Goal: Task Accomplishment & Management: Manage account settings

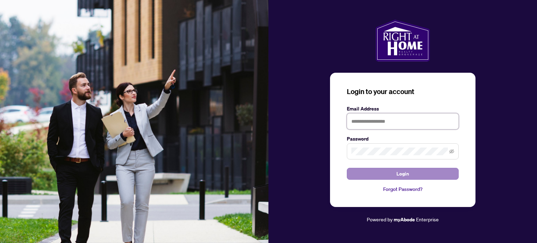
type input "**********"
click at [404, 173] on span "Login" at bounding box center [403, 173] width 13 height 11
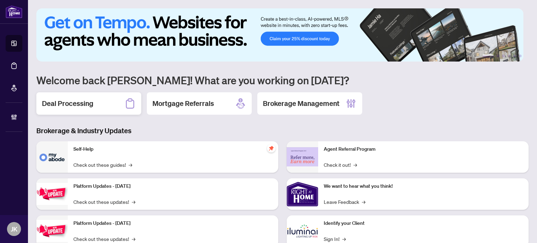
click at [87, 100] on h2 "Deal Processing" at bounding box center [67, 104] width 51 height 10
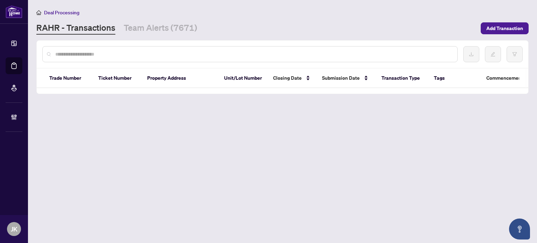
click at [116, 60] on div at bounding box center [249, 54] width 415 height 16
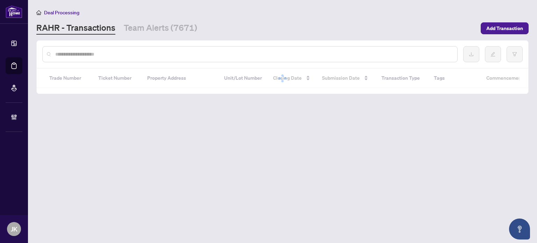
click at [113, 53] on input "text" at bounding box center [253, 54] width 397 height 8
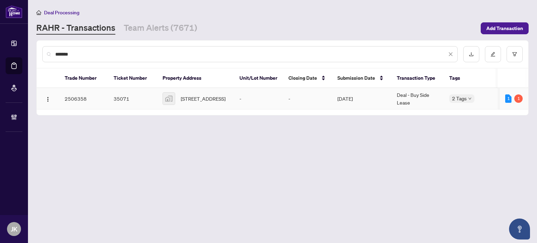
type input "*******"
click at [196, 100] on span "[STREET_ADDRESS]" at bounding box center [203, 99] width 45 height 8
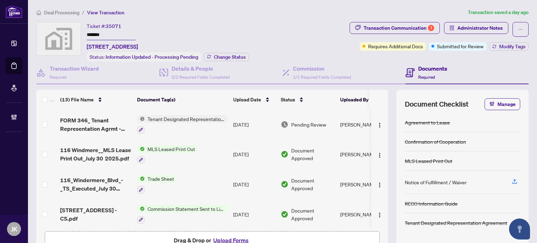
scroll to position [35, 0]
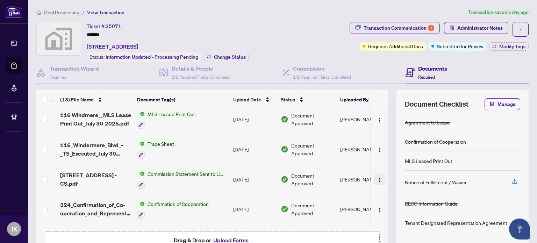
click at [377, 179] on img "button" at bounding box center [380, 180] width 6 height 6
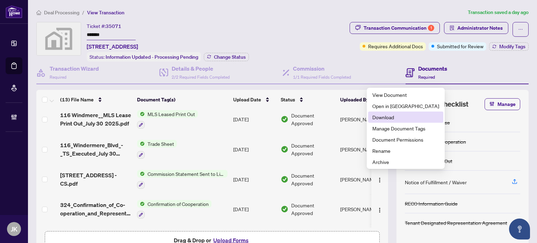
click at [400, 119] on span "Download" at bounding box center [405, 117] width 67 height 8
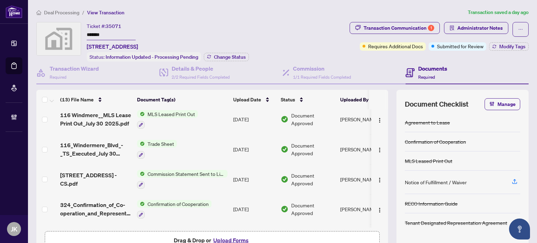
drag, startPoint x: 143, startPoint y: 46, endPoint x: 86, endPoint y: 50, distance: 56.4
click at [86, 50] on div "Ticket #: 35071 ******* [STREET_ADDRESS] Status: Information Updated - Processi…" at bounding box center [191, 42] width 311 height 40
copy span "[STREET_ADDRESS],"
click at [513, 29] on button "button" at bounding box center [521, 29] width 16 height 15
click at [506, 43] on span "Transaction Permissions" at bounding box center [491, 45] width 54 height 8
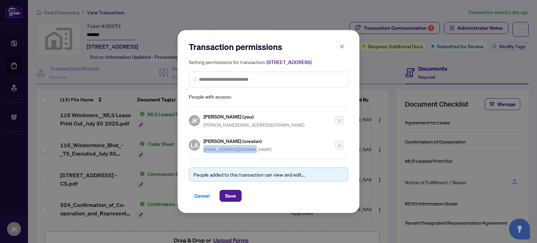
drag, startPoint x: 258, startPoint y: 153, endPoint x: 201, endPoint y: 156, distance: 57.4
click at [201, 156] on div "Transaction permissions Setting permissions for transaction: [STREET_ADDRESS] P…" at bounding box center [268, 121] width 159 height 161
copy span "[EMAIL_ADDRESS][DOMAIN_NAME]"
click at [504, 47] on div "Transaction permissions Setting permissions for transaction: [STREET_ADDRESS] P…" at bounding box center [268, 121] width 537 height 243
click at [344, 45] on button "button" at bounding box center [342, 47] width 14 height 12
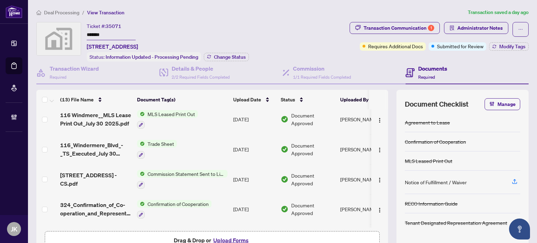
scroll to position [0, 0]
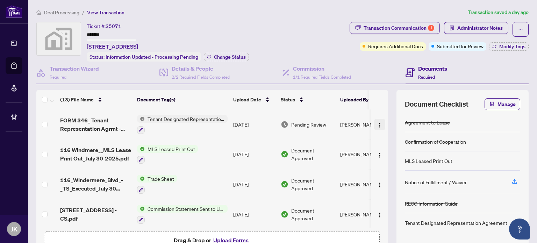
click at [377, 121] on span "button" at bounding box center [380, 125] width 6 height 8
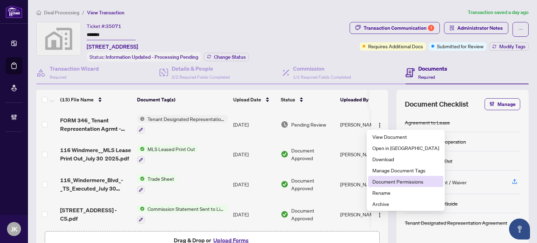
click at [400, 182] on span "Document Permissions" at bounding box center [405, 182] width 67 height 8
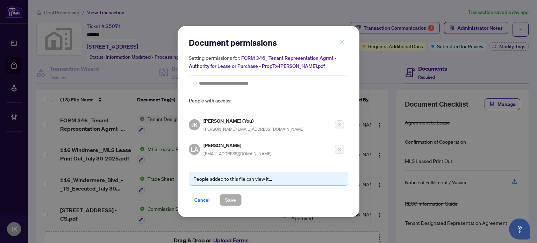
click at [344, 48] on button "button" at bounding box center [342, 42] width 14 height 12
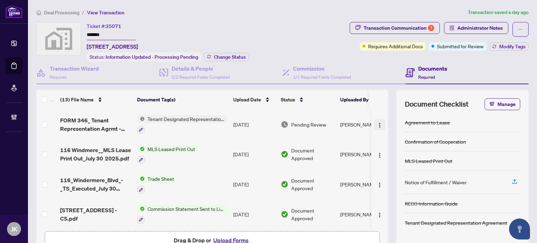
click at [377, 122] on img "button" at bounding box center [380, 125] width 6 height 6
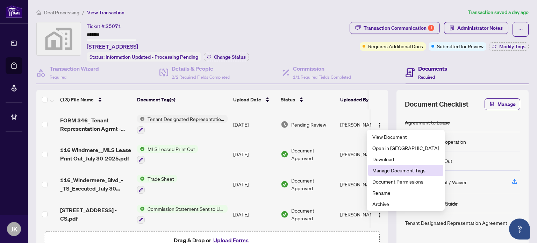
click at [392, 174] on span "Manage Document Tags" at bounding box center [405, 170] width 67 height 8
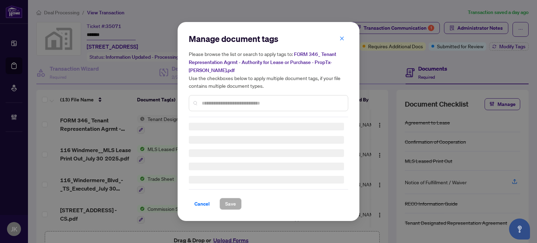
click at [227, 98] on div "Manage document tags Please browse the list or search to apply tags to: FORM 34…" at bounding box center [268, 75] width 159 height 84
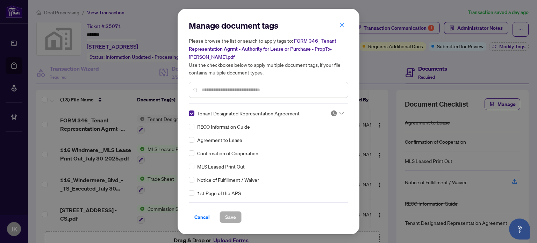
click at [205, 98] on div "Manage document tags Please browse the list or search to apply tags to: FORM 34…" at bounding box center [268, 62] width 159 height 84
click at [333, 113] on img at bounding box center [333, 113] width 7 height 7
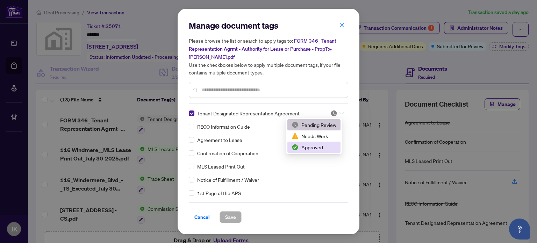
drag, startPoint x: 327, startPoint y: 151, endPoint x: 280, endPoint y: 168, distance: 49.7
click at [327, 151] on div "Approved" at bounding box center [313, 147] width 53 height 11
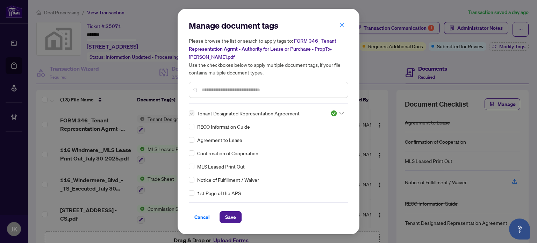
click at [228, 218] on span "Save" at bounding box center [230, 217] width 11 height 11
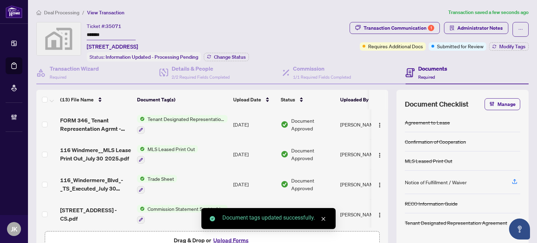
click at [171, 119] on span "Tenant Designated Representation Agreement" at bounding box center [186, 119] width 83 height 8
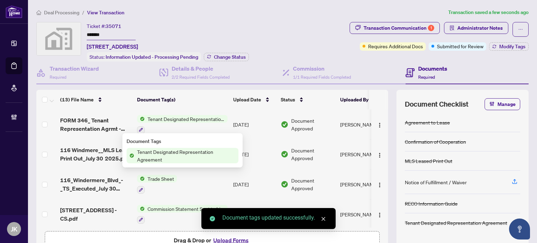
click at [182, 158] on span "Tenant Designated Representation Agreement" at bounding box center [186, 155] width 104 height 15
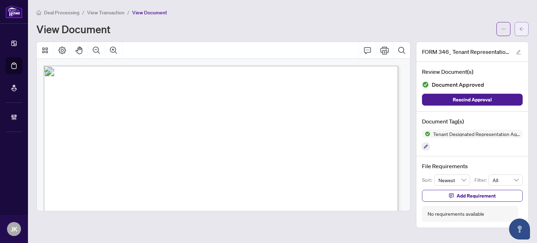
click at [519, 32] on button "button" at bounding box center [522, 29] width 14 height 14
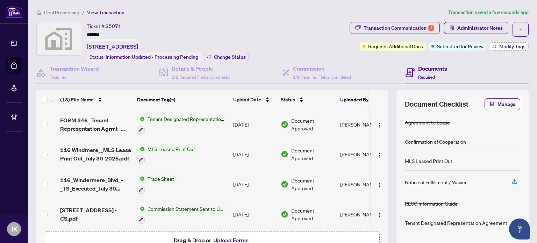
click at [499, 46] on span "Modify Tags" at bounding box center [512, 46] width 26 height 5
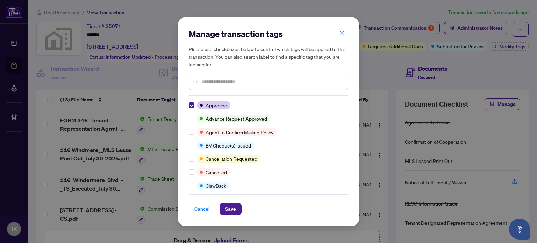
click at [217, 82] on input "text" at bounding box center [272, 82] width 141 height 8
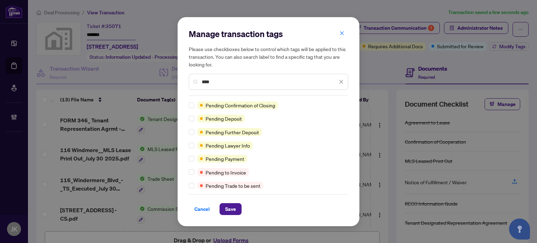
type input "****"
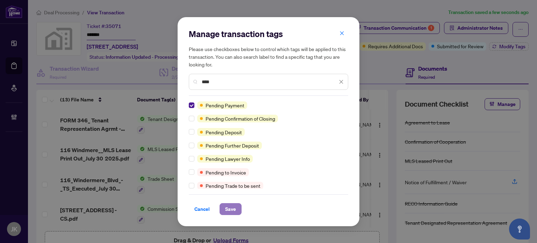
drag, startPoint x: 231, startPoint y: 205, endPoint x: 253, endPoint y: 184, distance: 30.4
click at [232, 205] on span "Save" at bounding box center [230, 209] width 11 height 11
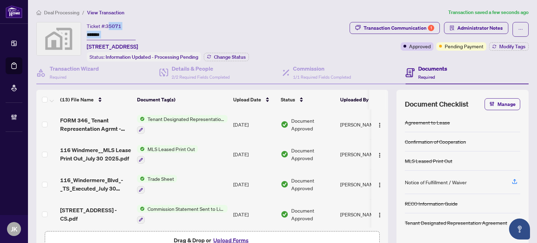
drag, startPoint x: 124, startPoint y: 27, endPoint x: 111, endPoint y: 26, distance: 13.3
click at [111, 26] on div "Ticket #: 35071 ******* [STREET_ADDRESS]" at bounding box center [112, 36] width 51 height 29
click at [111, 27] on span "35071" at bounding box center [114, 26] width 16 height 6
drag, startPoint x: 107, startPoint y: 26, endPoint x: 123, endPoint y: 25, distance: 16.1
click at [123, 25] on div "Ticket #: 35071 ******* [STREET_ADDRESS]" at bounding box center [112, 36] width 51 height 29
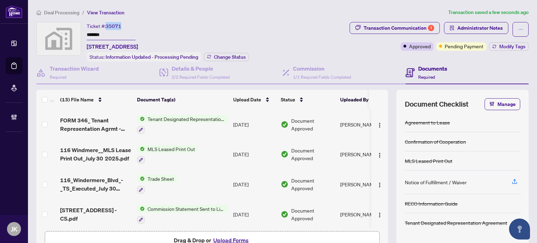
copy span "35071"
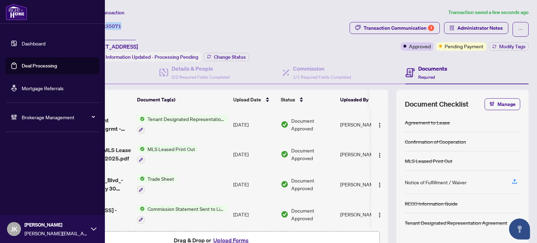
click at [44, 64] on link "Deal Processing" at bounding box center [39, 66] width 35 height 6
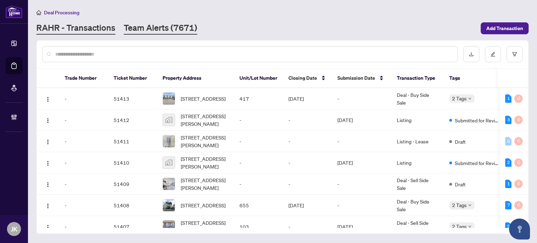
click at [169, 28] on link "Team Alerts (7671)" at bounding box center [160, 28] width 73 height 13
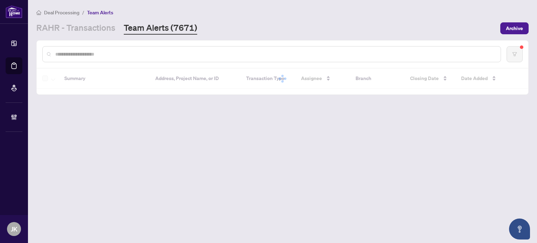
click at [89, 54] on input "text" at bounding box center [275, 54] width 440 height 8
paste input "*****"
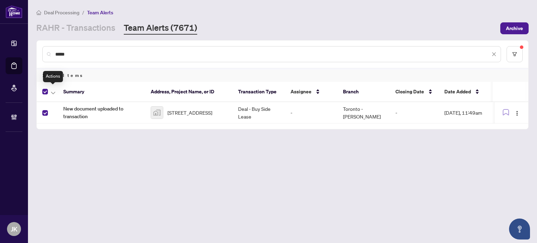
drag, startPoint x: 56, startPoint y: 90, endPoint x: 79, endPoint y: 91, distance: 23.1
click at [57, 90] on button "button" at bounding box center [53, 91] width 8 height 8
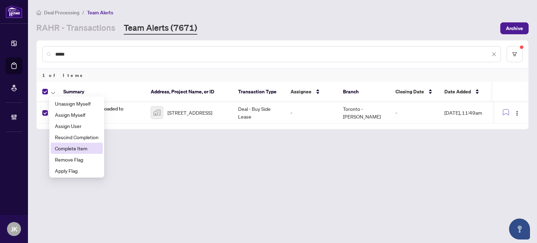
click at [81, 145] on span "Complete Item" at bounding box center [77, 148] width 44 height 8
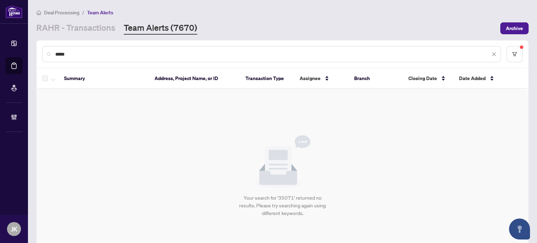
drag, startPoint x: 78, startPoint y: 56, endPoint x: 35, endPoint y: 53, distance: 43.1
click at [35, 53] on main "Deal Processing / Team Alerts [PERSON_NAME] - Transactions Team Alerts (7670) A…" at bounding box center [282, 121] width 509 height 243
type input "*********"
click at [54, 23] on link "RAHR - Transactions" at bounding box center [75, 28] width 79 height 13
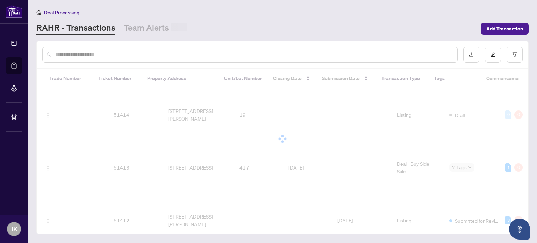
click at [88, 63] on div at bounding box center [283, 54] width 492 height 27
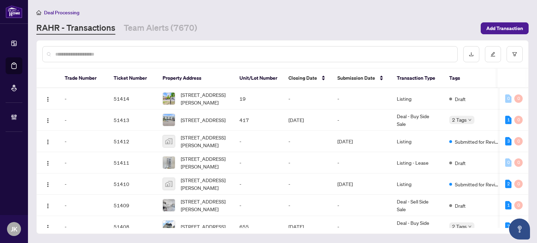
click at [69, 54] on input "text" at bounding box center [253, 54] width 397 height 8
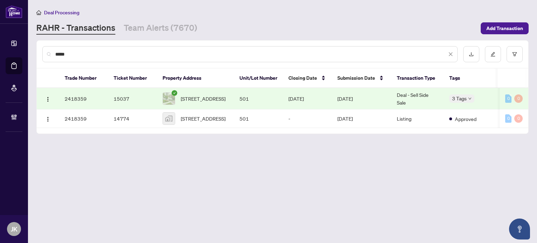
type input "*****"
click at [382, 91] on td "[DATE]" at bounding box center [361, 98] width 59 height 21
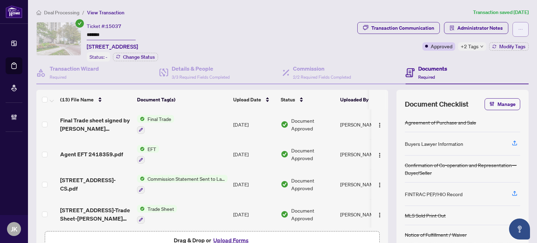
scroll to position [140, 0]
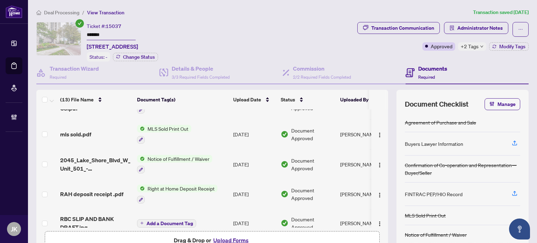
click at [480, 45] on icon "down" at bounding box center [481, 46] width 3 height 3
click at [476, 45] on div "Closed" at bounding box center [488, 49] width 62 height 8
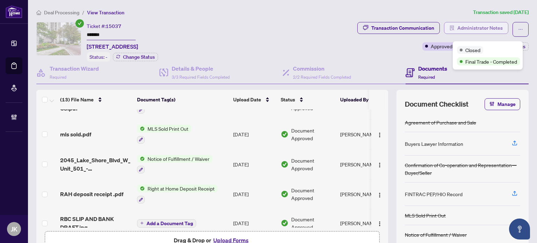
click at [486, 28] on span "Administrator Notes" at bounding box center [479, 27] width 45 height 11
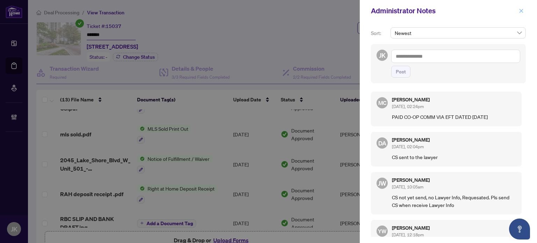
click at [522, 9] on icon "close" at bounding box center [521, 10] width 5 height 5
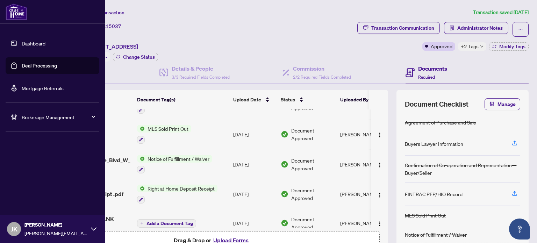
click at [47, 65] on link "Deal Processing" at bounding box center [39, 66] width 35 height 6
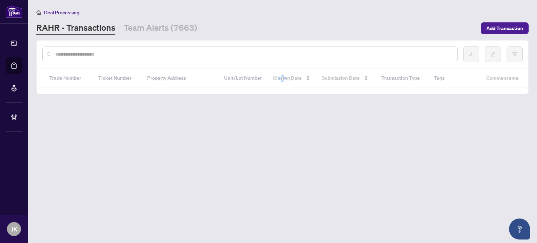
click at [131, 53] on input "text" at bounding box center [253, 54] width 397 height 8
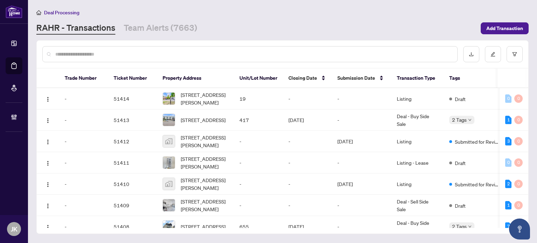
click at [128, 54] on input "text" at bounding box center [253, 54] width 397 height 8
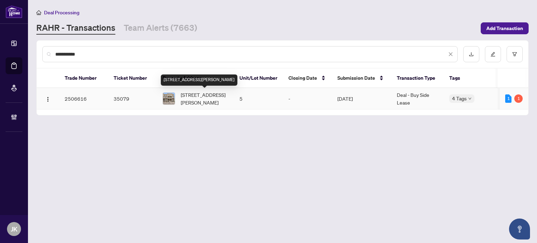
type input "**********"
click at [198, 101] on span "[STREET_ADDRESS][PERSON_NAME]" at bounding box center [205, 98] width 48 height 15
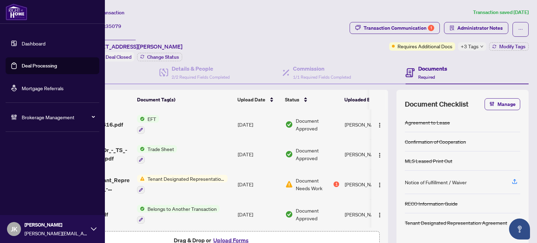
click at [41, 63] on link "Deal Processing" at bounding box center [39, 66] width 35 height 6
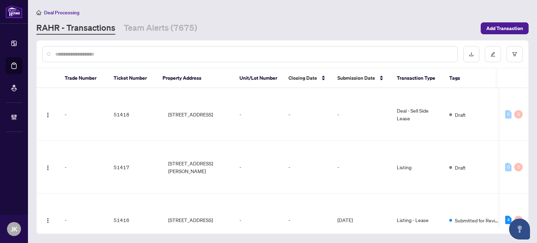
click at [111, 55] on input "text" at bounding box center [253, 54] width 397 height 8
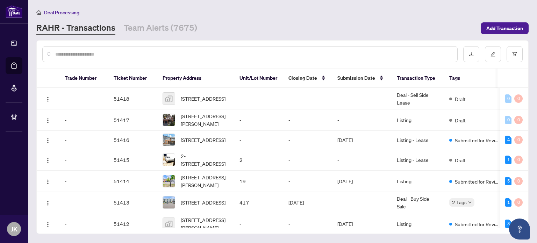
click at [96, 53] on input "text" at bounding box center [253, 54] width 397 height 8
click at [91, 54] on input "***" at bounding box center [251, 54] width 392 height 8
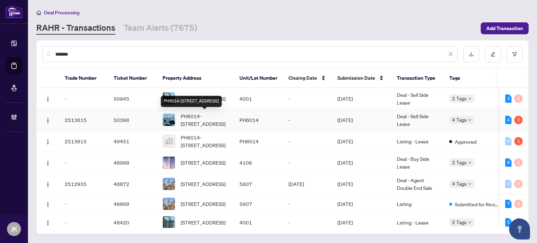
type input "*******"
click at [222, 120] on span "PH6014-[STREET_ADDRESS]" at bounding box center [205, 119] width 48 height 15
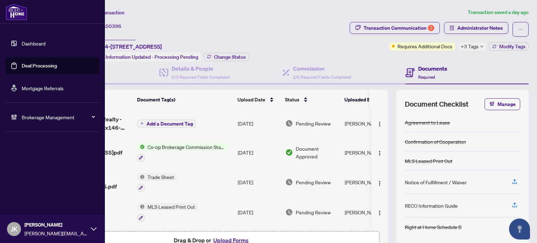
click at [51, 67] on link "Deal Processing" at bounding box center [39, 66] width 35 height 6
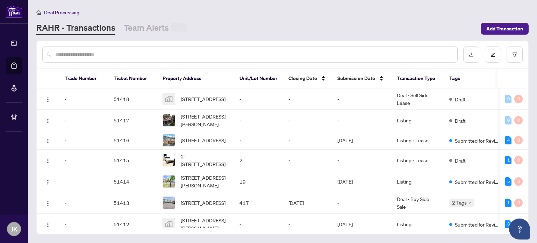
click at [108, 55] on input "text" at bounding box center [253, 55] width 397 height 8
click at [108, 55] on input "text" at bounding box center [253, 54] width 397 height 8
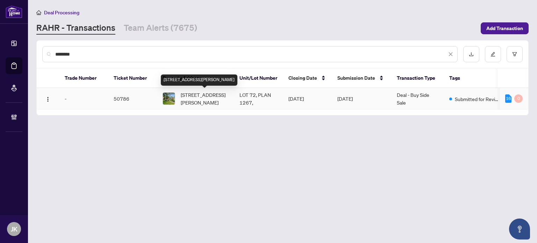
type input "********"
click at [202, 99] on span "[STREET_ADDRESS][PERSON_NAME]" at bounding box center [205, 98] width 48 height 15
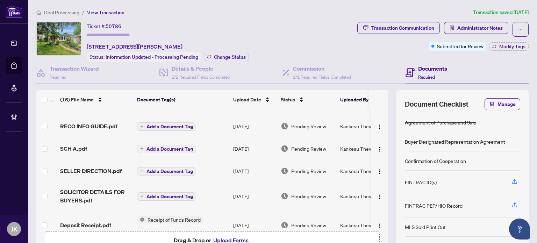
scroll to position [280, 0]
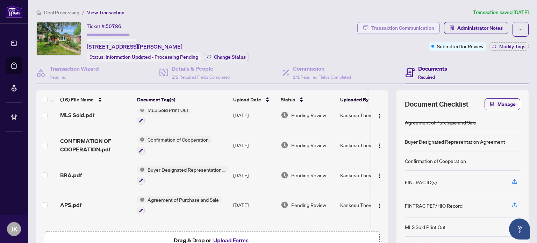
click at [392, 30] on div "Transaction Communication" at bounding box center [402, 27] width 63 height 11
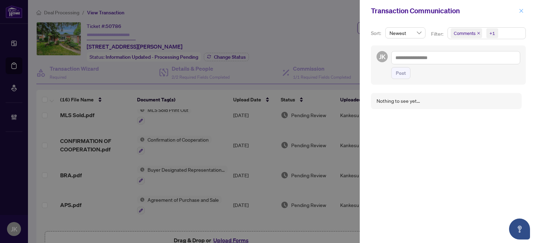
click at [521, 11] on icon "close" at bounding box center [522, 11] width 4 height 4
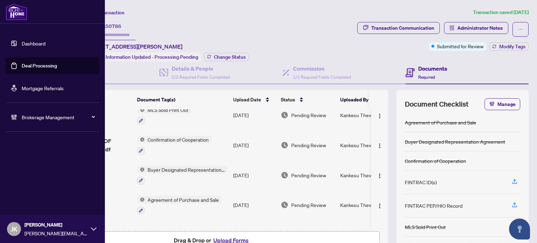
click at [51, 67] on link "Deal Processing" at bounding box center [39, 66] width 35 height 6
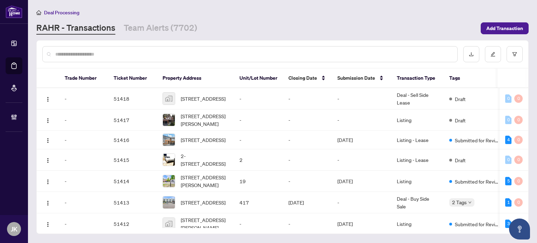
click at [122, 54] on input "text" at bounding box center [253, 54] width 397 height 8
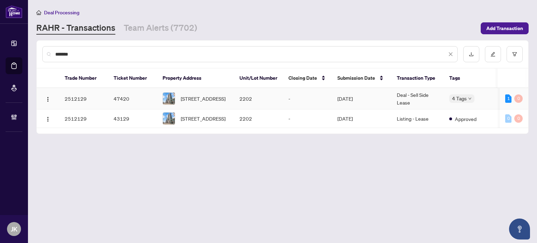
type input "*******"
click at [311, 98] on td "-" at bounding box center [307, 98] width 49 height 21
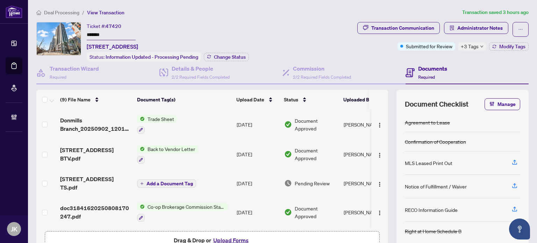
click at [474, 47] on div "+3 Tags" at bounding box center [472, 46] width 28 height 8
click at [423, 57] on div "Transaction Communication Administrator Notes Submitted for Review +3 Tags Modi…" at bounding box center [443, 42] width 174 height 40
click at [387, 20] on div "Deal Processing / View Transaction Transaction saved 3 hours ago Ticket #: 4742…" at bounding box center [283, 143] width 498 height 270
click at [385, 27] on div "Transaction Communication" at bounding box center [402, 27] width 63 height 11
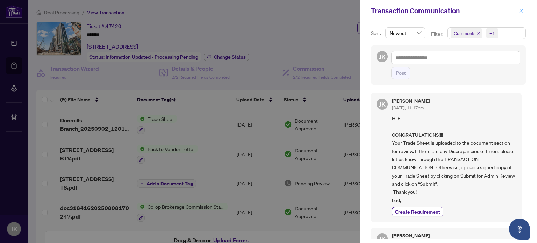
click at [521, 10] on icon "close" at bounding box center [522, 11] width 4 height 4
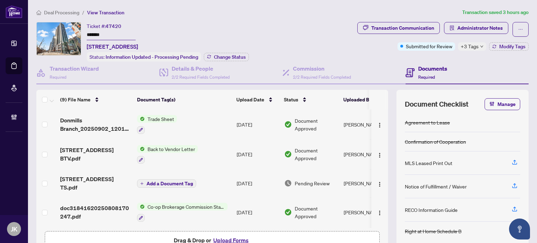
click at [464, 24] on span "Administrator Notes" at bounding box center [479, 27] width 45 height 11
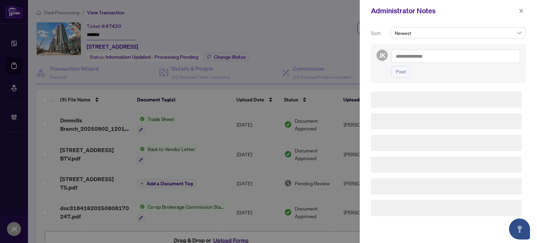
click at [435, 58] on textarea at bounding box center [455, 56] width 129 height 13
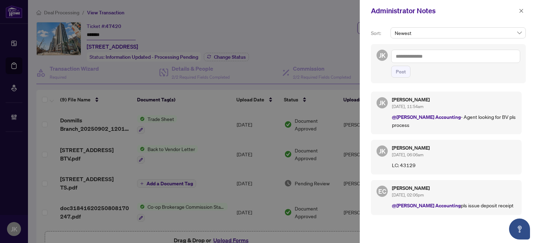
click at [434, 57] on textarea at bounding box center [455, 56] width 129 height 13
click at [1, 9] on div at bounding box center [268, 121] width 537 height 243
